Goal: Task Accomplishment & Management: Use online tool/utility

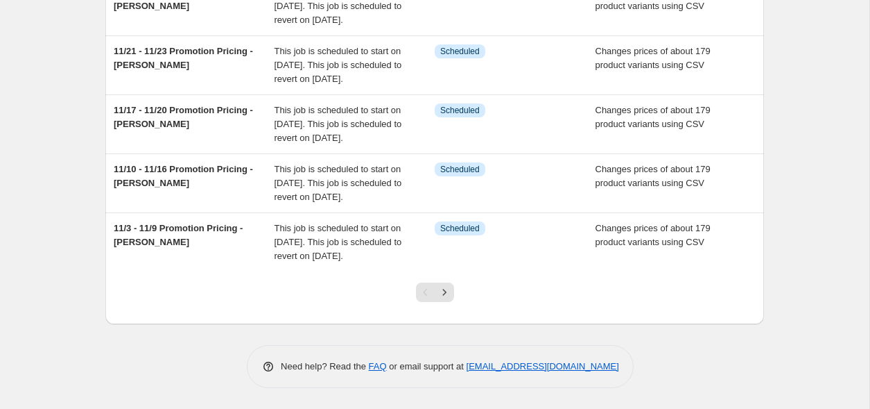
scroll to position [556, 0]
click at [453, 291] on button "Next" at bounding box center [444, 291] width 19 height 19
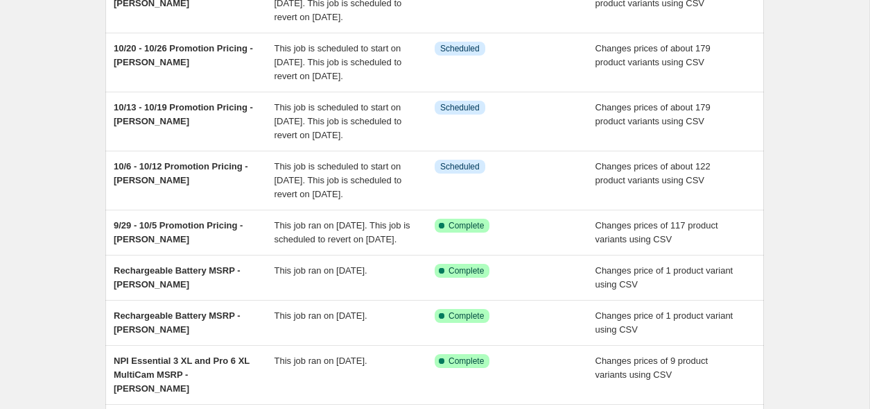
scroll to position [322, 0]
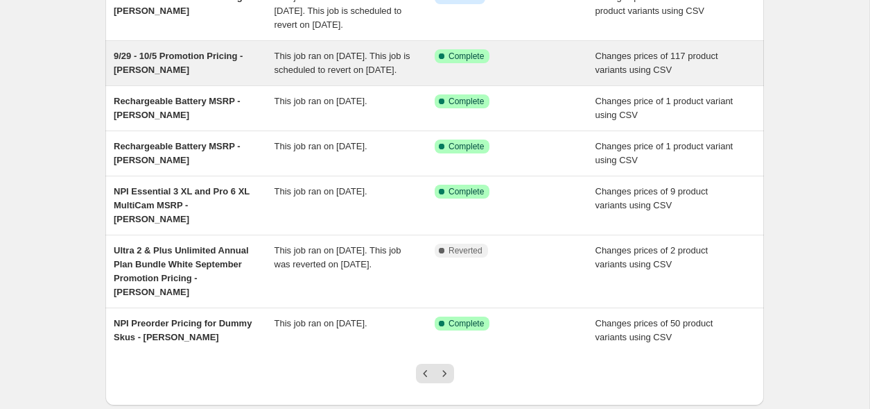
click at [536, 77] on div "Success Complete Complete" at bounding box center [515, 63] width 161 height 28
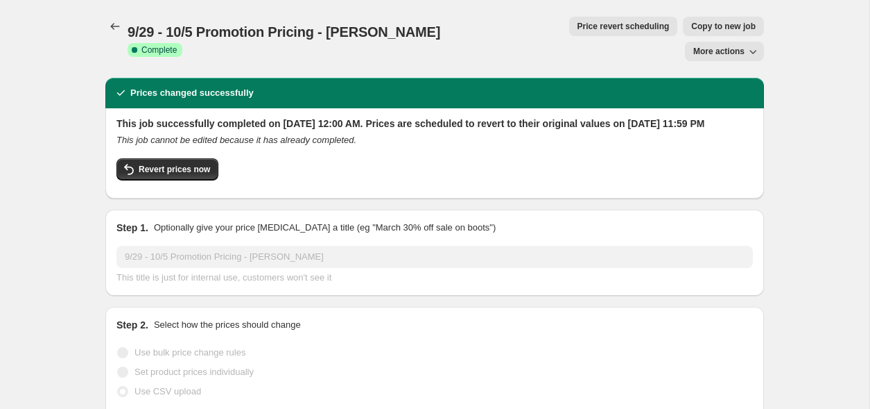
click at [725, 46] on span "More actions" at bounding box center [719, 51] width 51 height 11
click at [719, 55] on span "Export Recap CSV" at bounding box center [730, 55] width 76 height 10
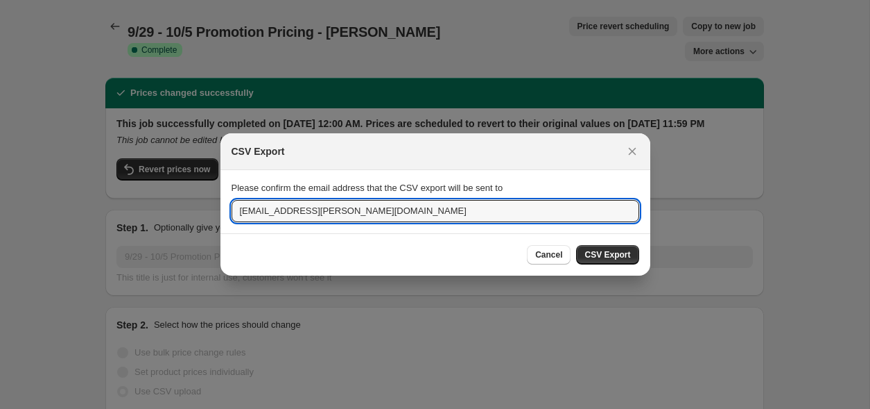
drag, startPoint x: 359, startPoint y: 209, endPoint x: 171, endPoint y: 206, distance: 188.0
paste input "cmillar"
type input "[EMAIL_ADDRESS][PERSON_NAME][DOMAIN_NAME]"
click at [615, 260] on button "CSV Export" at bounding box center [607, 254] width 62 height 19
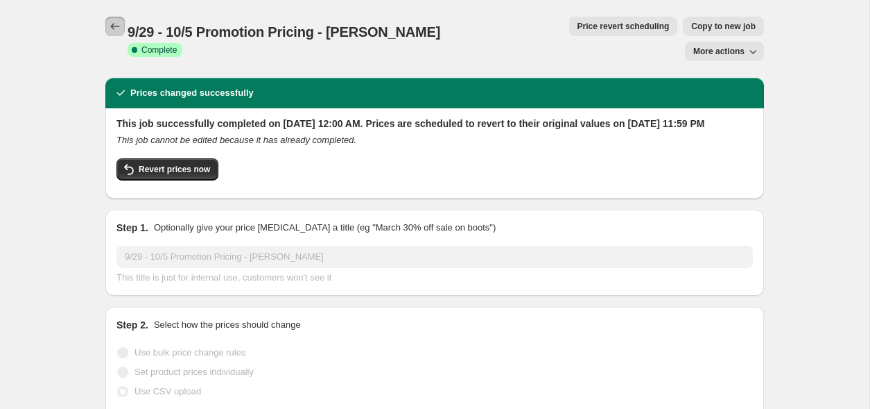
click at [118, 26] on icon "Price change jobs" at bounding box center [115, 26] width 14 height 14
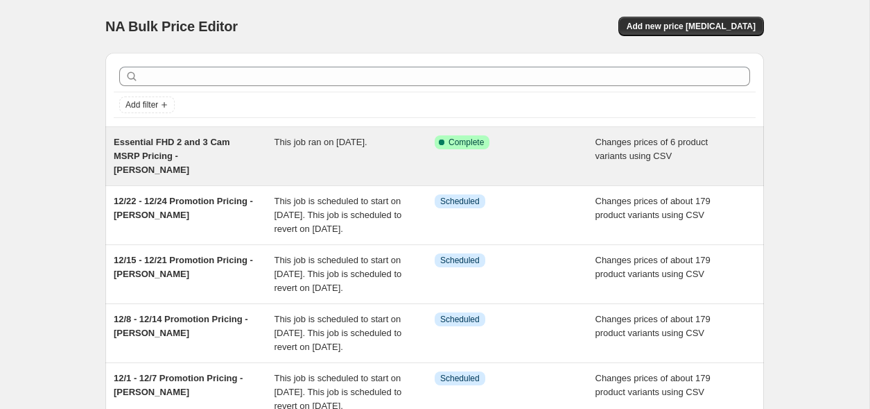
click at [259, 147] on div "Essential FHD 2 and 3 Cam MSRP Pricing - [PERSON_NAME]" at bounding box center [194, 156] width 161 height 42
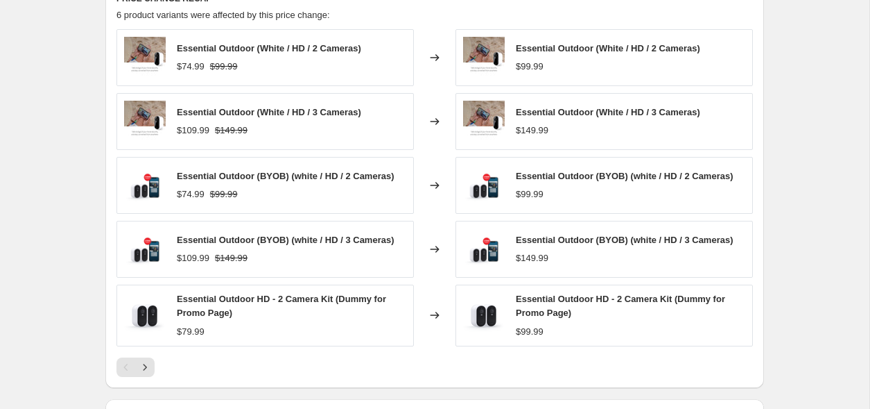
scroll to position [617, 0]
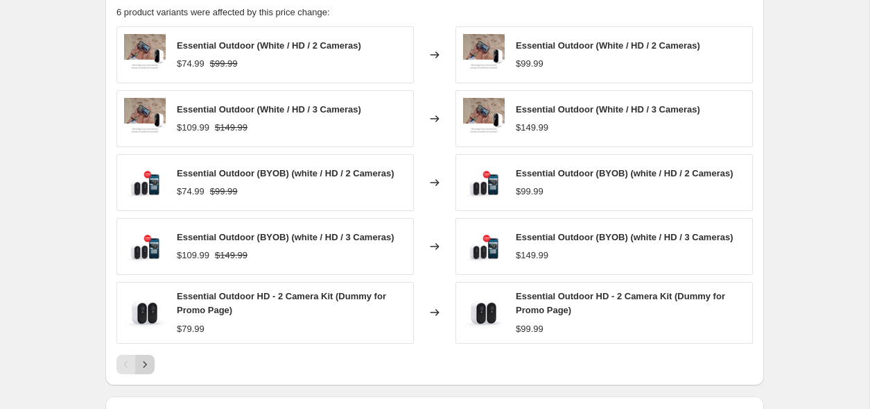
click at [151, 357] on icon "Next" at bounding box center [145, 364] width 14 height 14
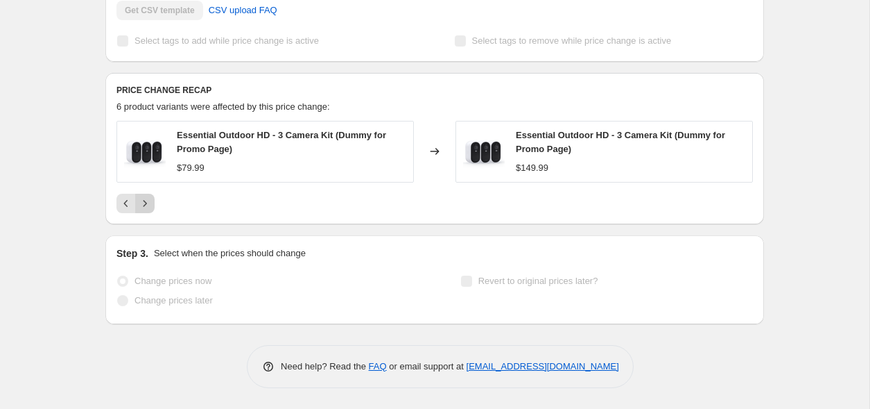
scroll to position [497, 0]
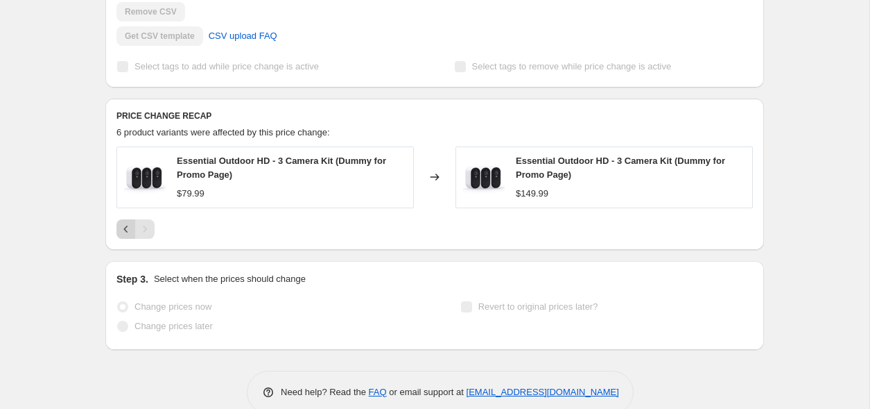
click at [127, 222] on icon "Previous" at bounding box center [126, 229] width 14 height 14
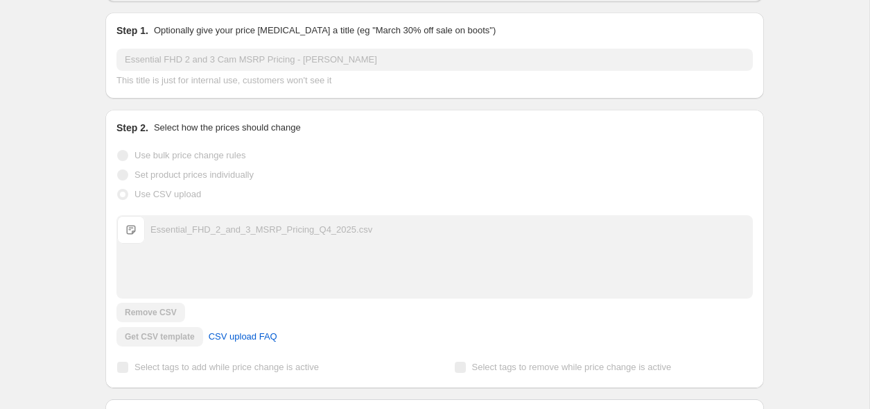
scroll to position [0, 0]
